Goal: Information Seeking & Learning: Find specific fact

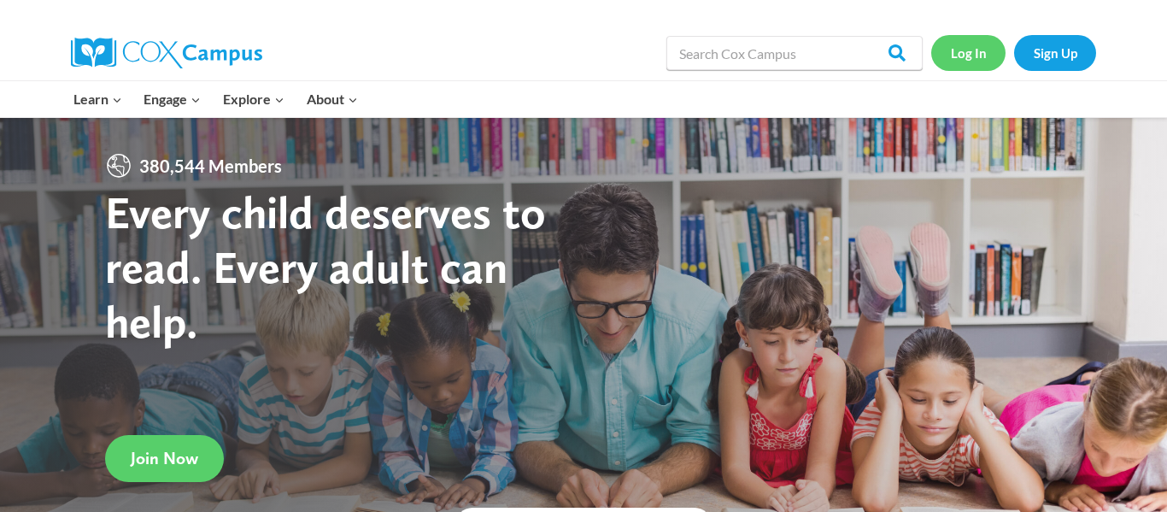
click at [973, 50] on link "Log In" at bounding box center [968, 52] width 74 height 35
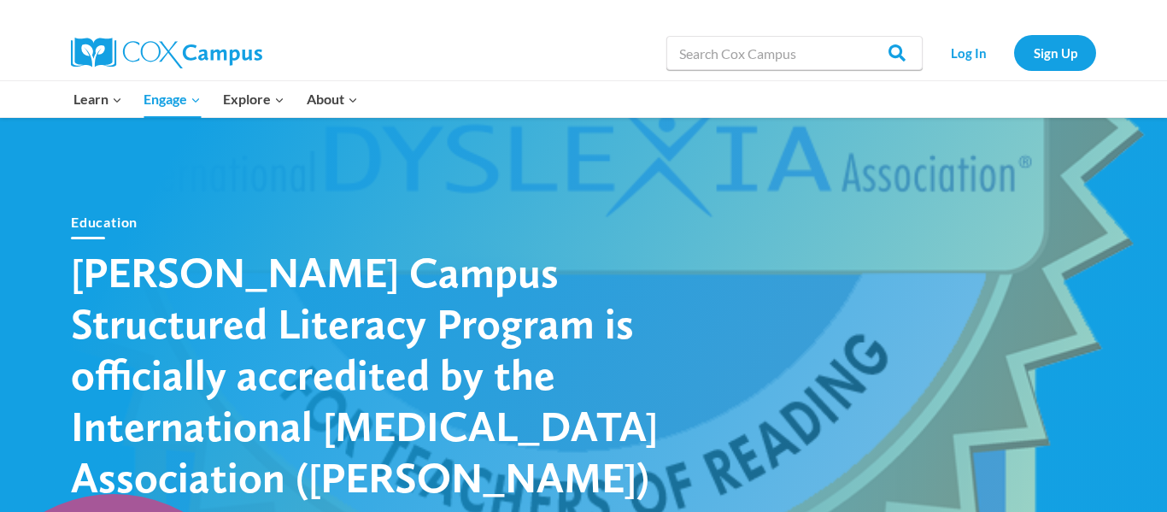
click at [0, 0] on span "Resources Expand" at bounding box center [0, 0] width 0 height 0
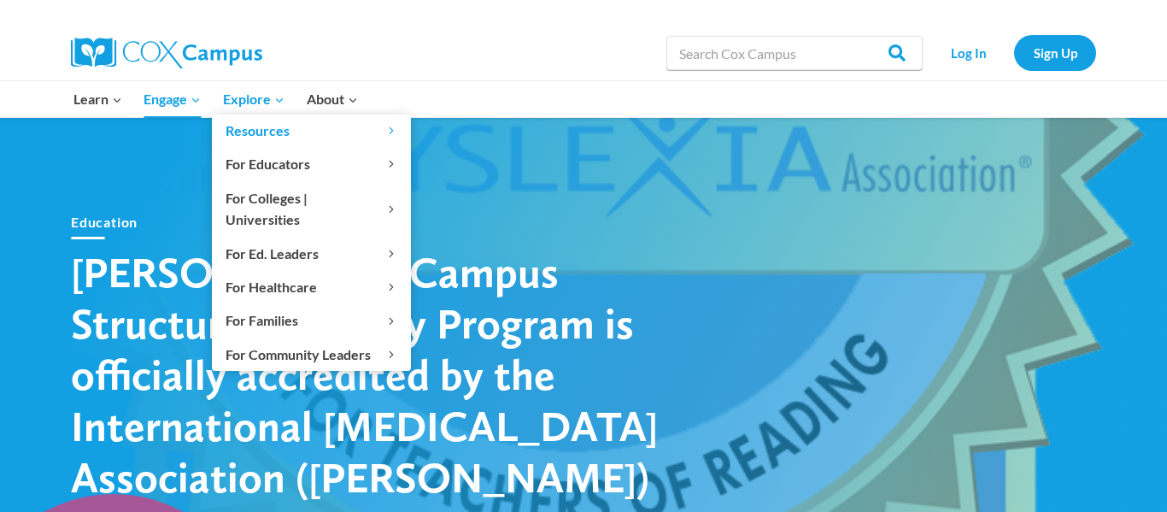
click at [254, 103] on span "Explore Expand" at bounding box center [254, 99] width 62 height 22
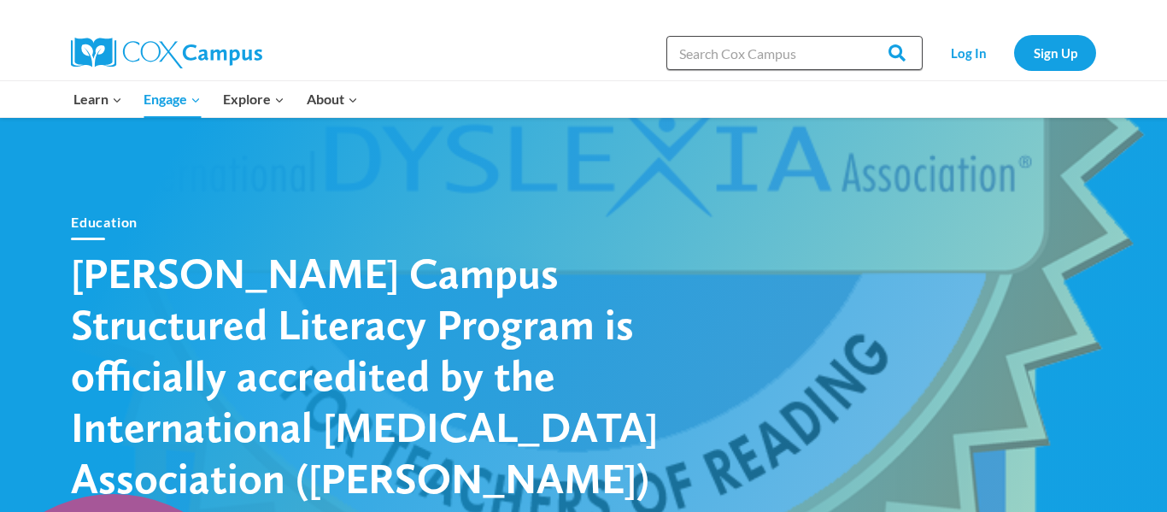
click at [784, 51] on input "Search in [URL][DOMAIN_NAME]" at bounding box center [795, 53] width 256 height 34
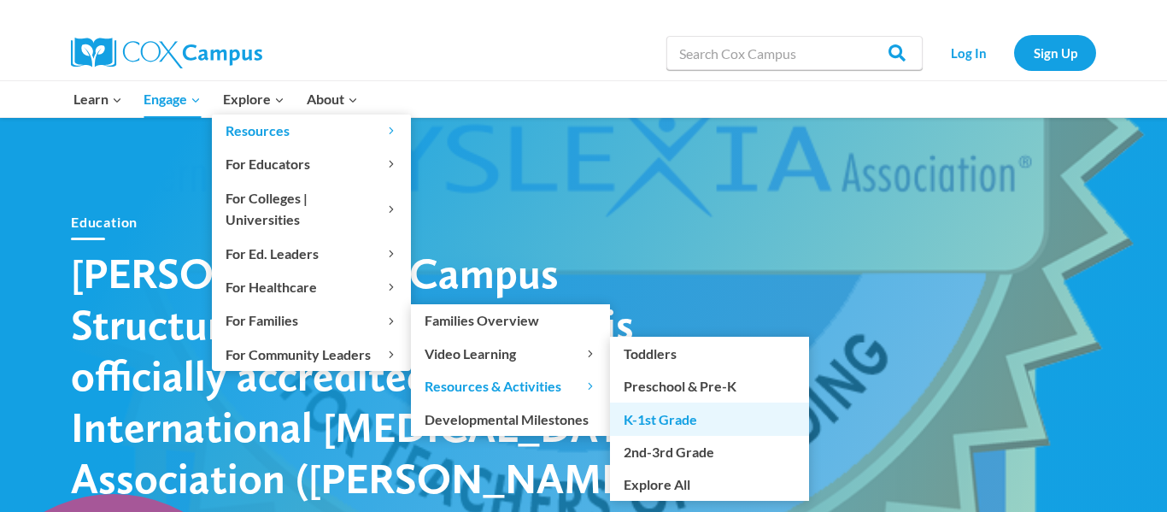
click at [666, 402] on link "K-1st Grade" at bounding box center [709, 418] width 199 height 32
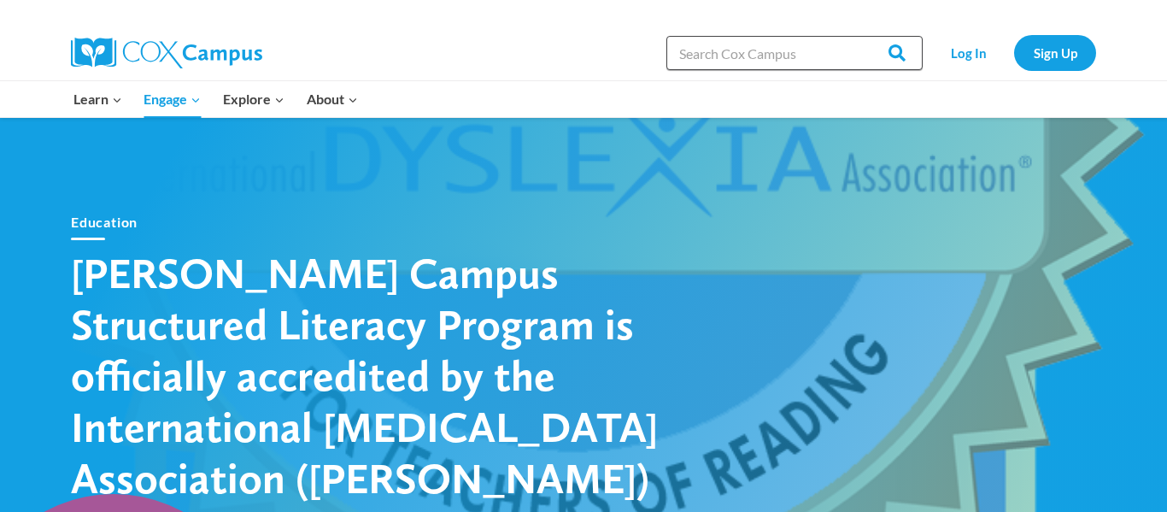
click at [732, 61] on input "Search in [URL][DOMAIN_NAME]" at bounding box center [795, 53] width 256 height 34
type input "printables sound wall"
click at [856, 36] on input "Search" at bounding box center [889, 53] width 67 height 34
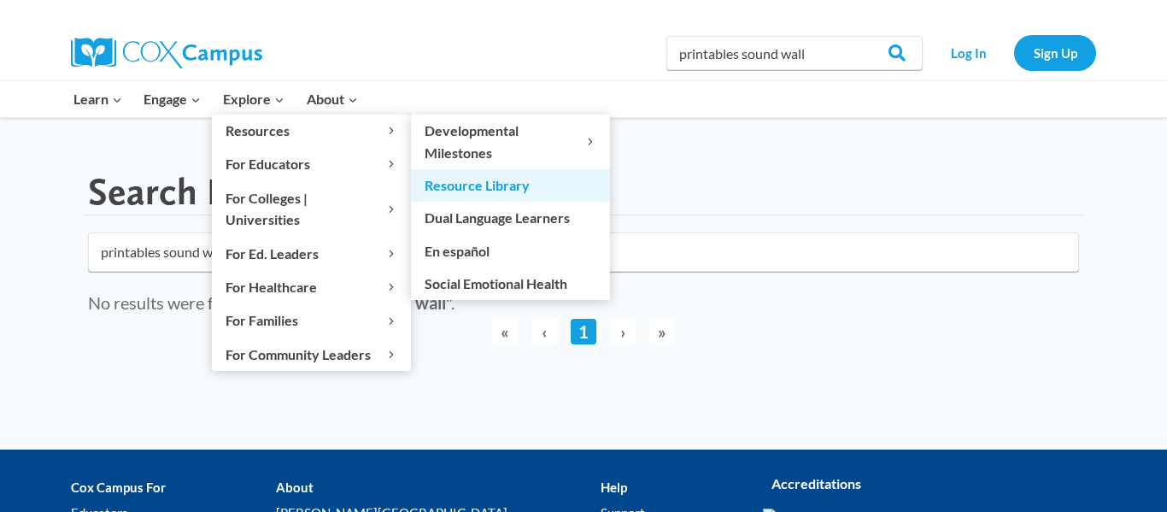
click at [462, 188] on link "Resource Library" at bounding box center [510, 185] width 199 height 32
